Goal: Navigation & Orientation: Find specific page/section

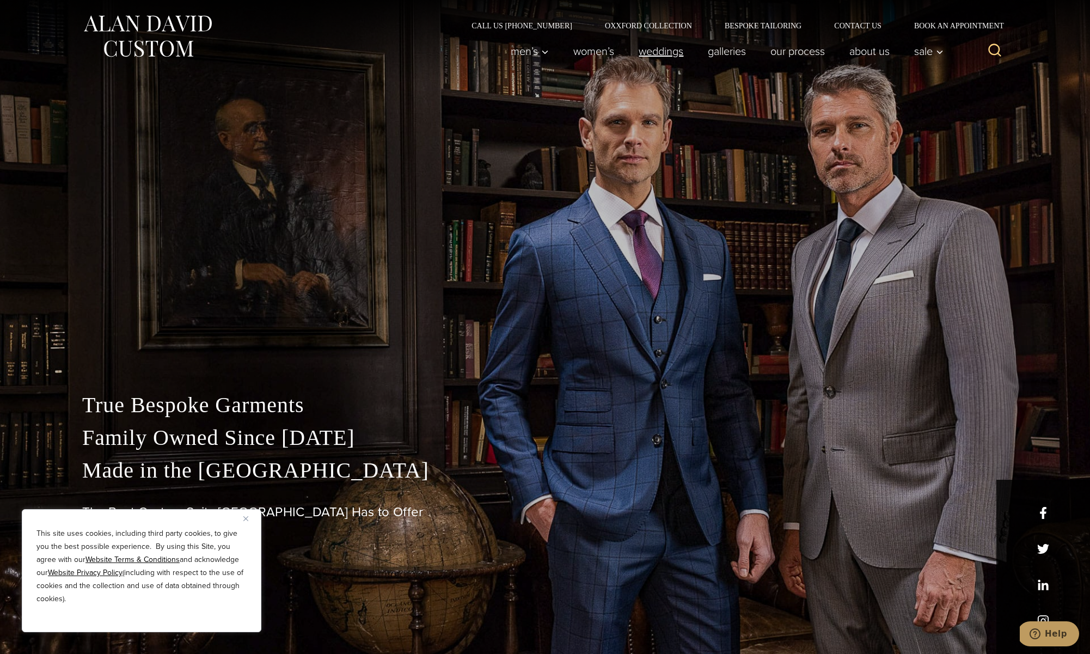
click at [646, 52] on link "weddings" at bounding box center [661, 51] width 69 height 22
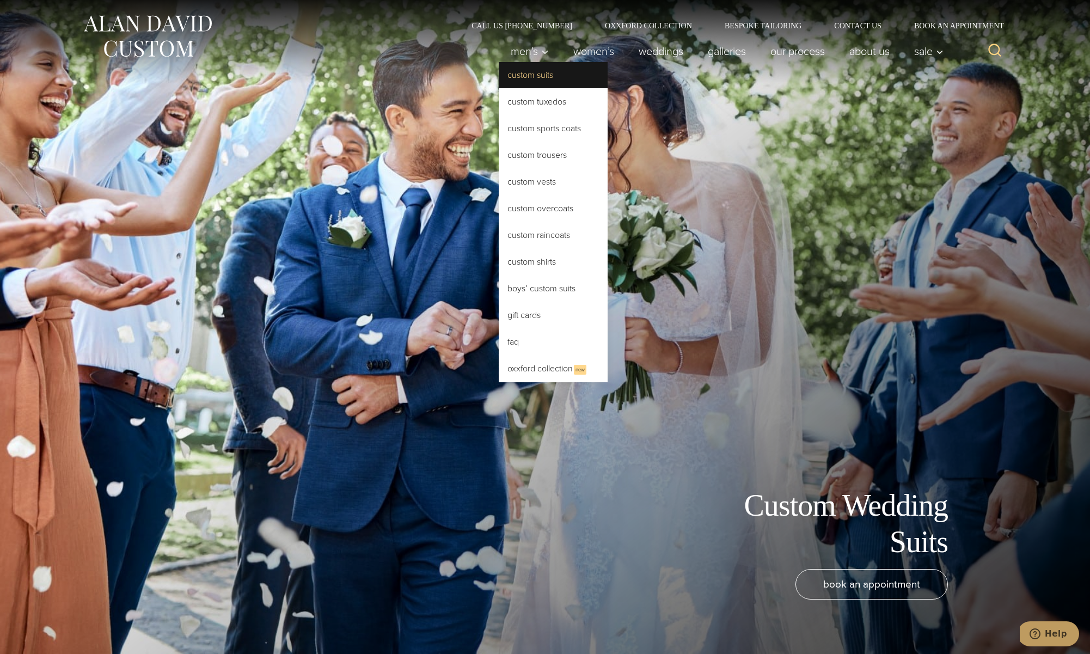
click at [550, 81] on link "Custom Suits" at bounding box center [553, 75] width 109 height 26
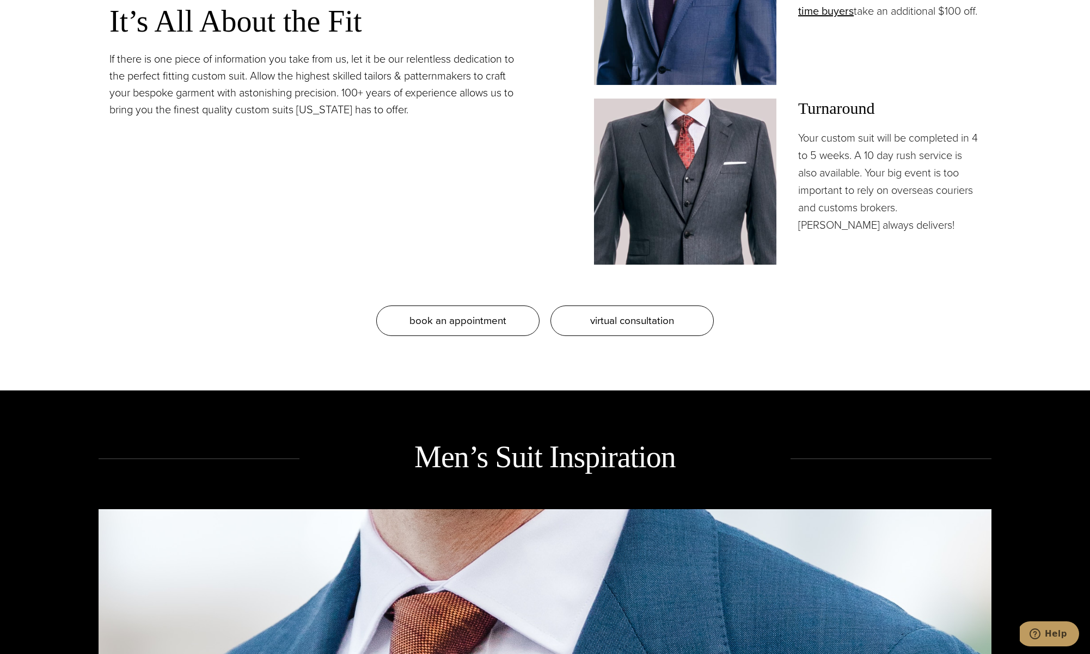
scroll to position [822, 0]
